Goal: Obtain resource: Download file/media

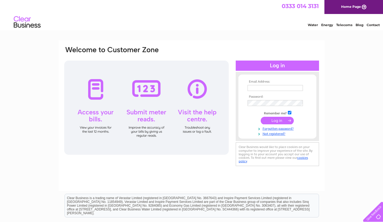
type input "fergusmccoss@hinba.co.uk"
click at [272, 120] on input "submit" at bounding box center [276, 121] width 33 height 8
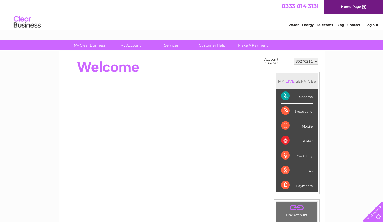
click at [305, 62] on select "30270211 30309111" at bounding box center [306, 61] width 24 height 6
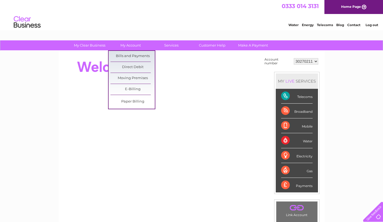
click at [126, 52] on link "Bills and Payments" at bounding box center [132, 56] width 44 height 11
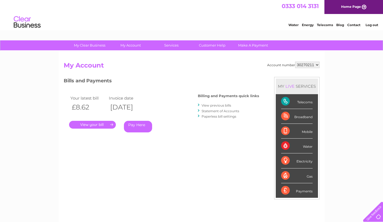
click at [103, 126] on link "." at bounding box center [92, 125] width 47 height 8
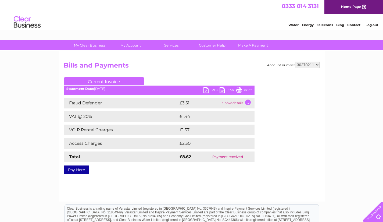
click at [208, 91] on link "PDF" at bounding box center [211, 91] width 16 height 8
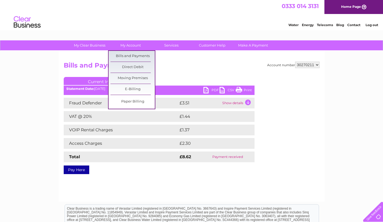
click at [130, 56] on link "Bills and Payments" at bounding box center [132, 56] width 44 height 11
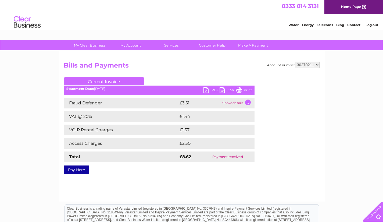
click at [308, 64] on select "30270211 30309111" at bounding box center [307, 64] width 24 height 6
select select "30309111"
click at [295, 61] on select "30270211 30309111" at bounding box center [307, 64] width 24 height 6
click at [210, 92] on link "PDF" at bounding box center [211, 91] width 16 height 8
